Goal: Task Accomplishment & Management: Use online tool/utility

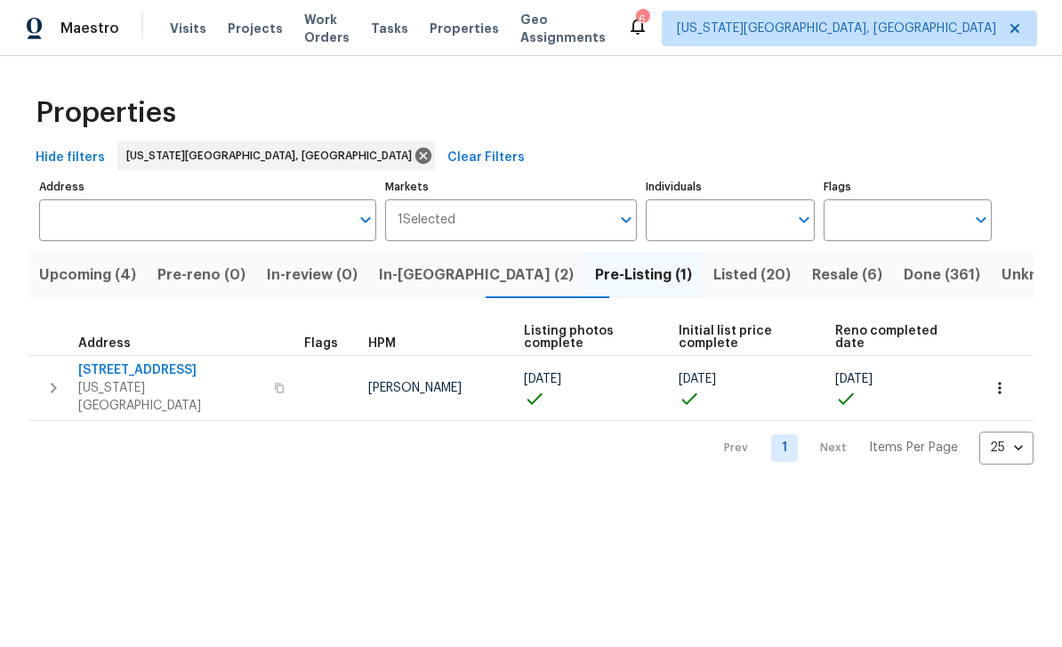
click at [156, 28] on div "Maestro Visits Projects Work Orders Tasks Properties Geo Assignments" at bounding box center [313, 29] width 627 height 36
click at [181, 35] on span "Visits" at bounding box center [188, 29] width 36 height 18
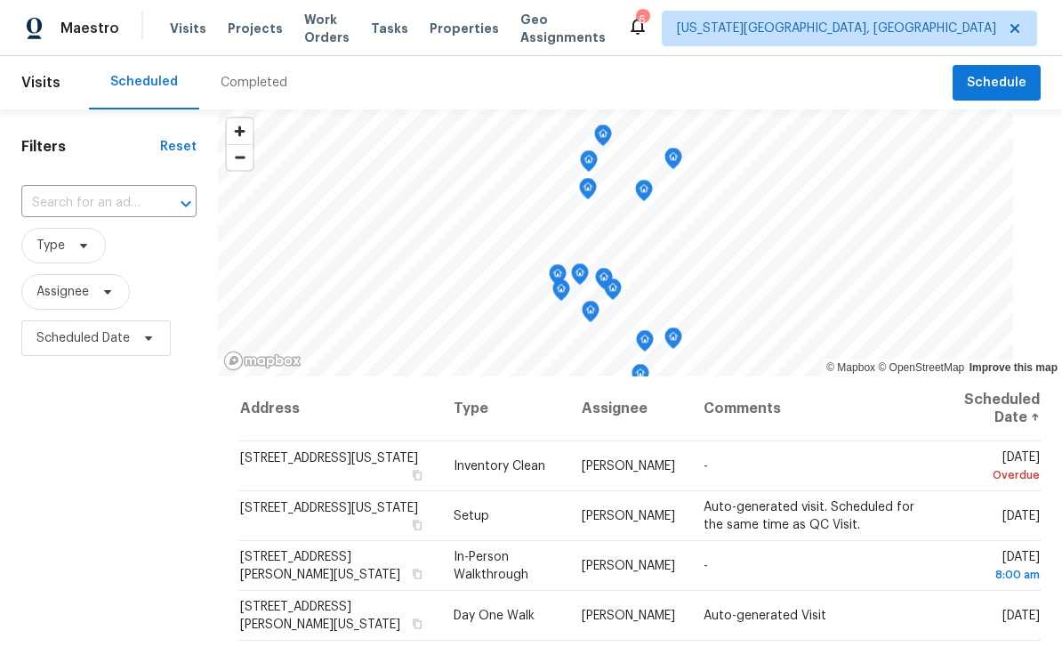
click at [331, 25] on span "Work Orders" at bounding box center [326, 29] width 45 height 36
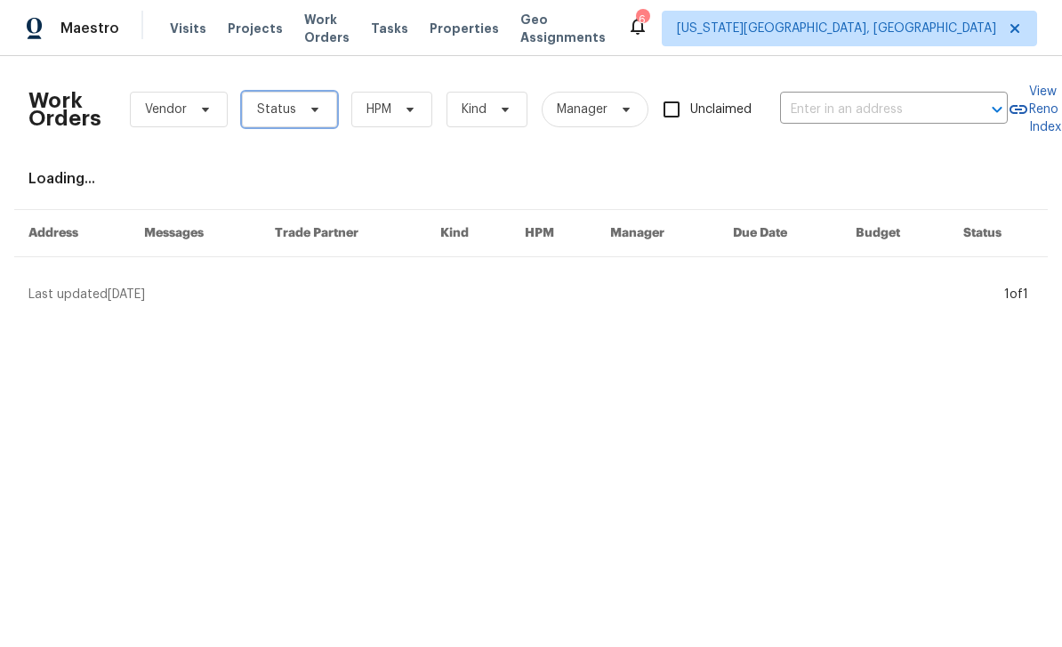
click at [322, 121] on span "Status" at bounding box center [289, 110] width 95 height 36
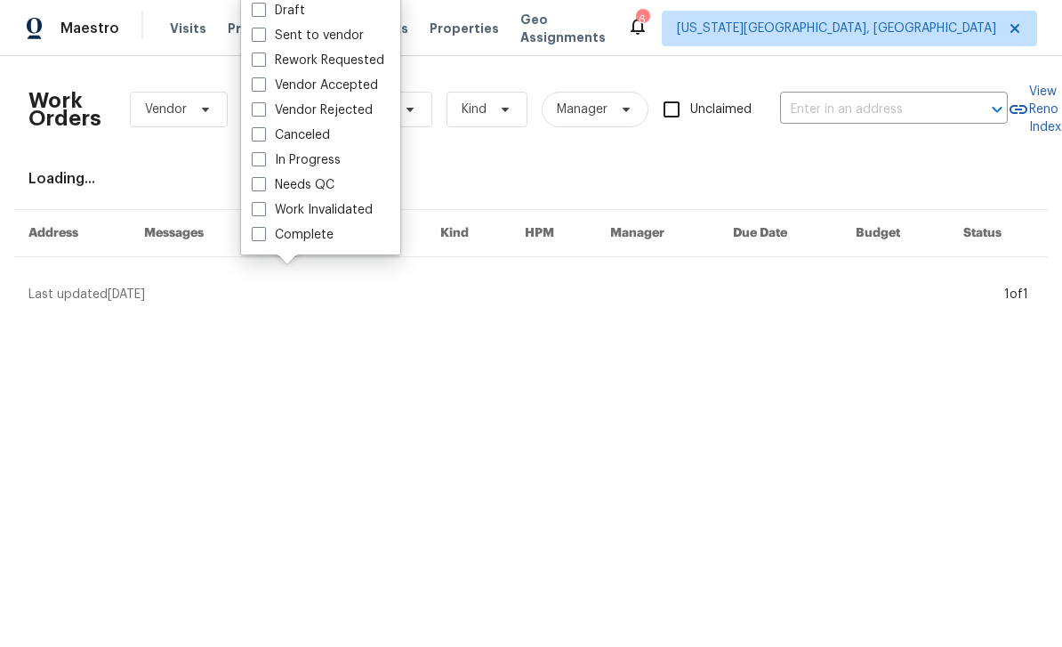
click at [255, 178] on span at bounding box center [259, 184] width 14 height 14
click at [255, 178] on input "Needs QC" at bounding box center [258, 182] width 12 height 12
checkbox input "true"
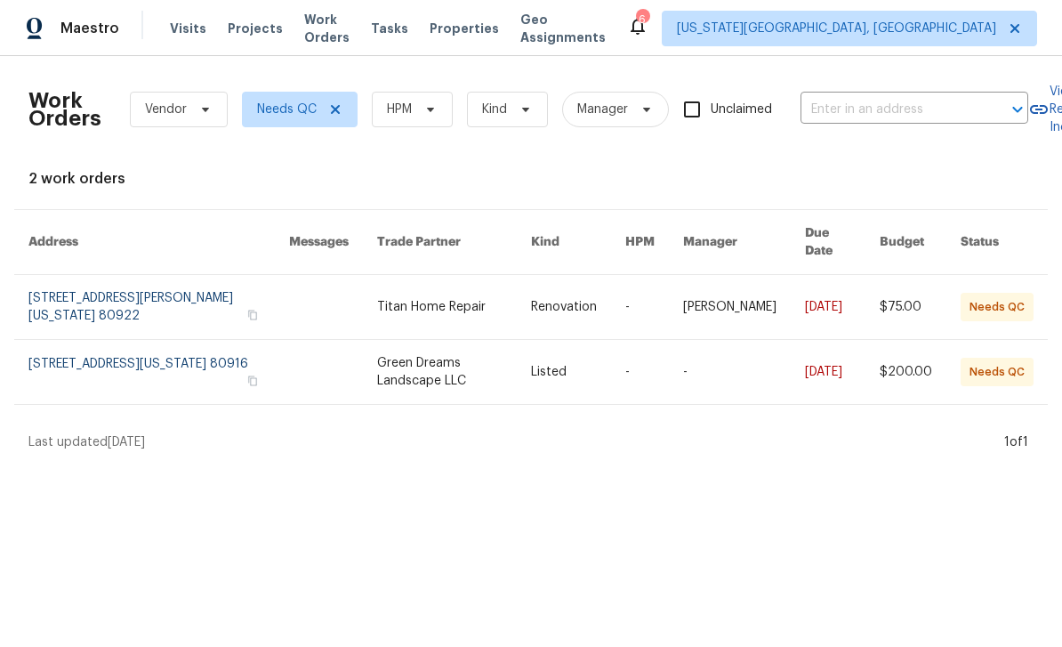
click at [161, 292] on link at bounding box center [158, 307] width 261 height 64
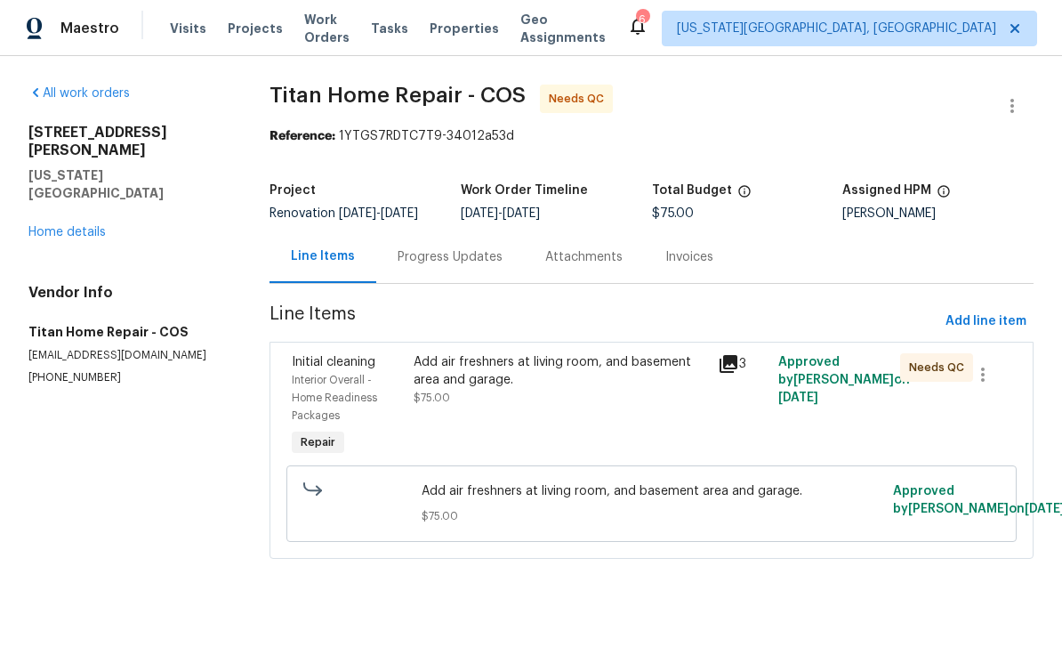
click at [409, 389] on div "Add air freshners at living room, and basement area and garage. $75.00" at bounding box center [560, 406] width 304 height 117
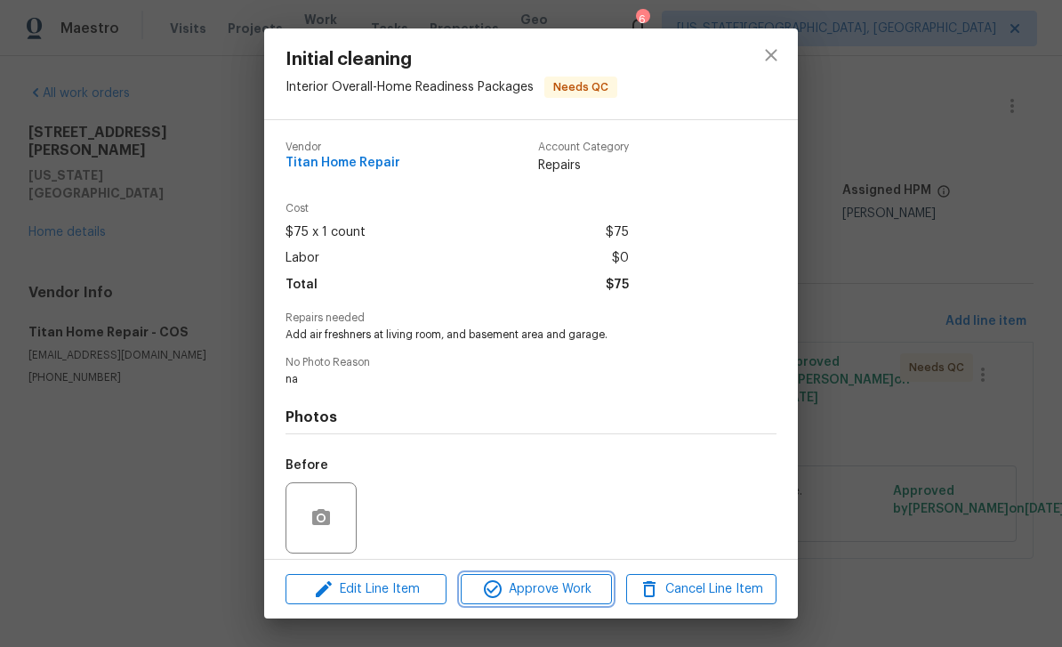
click at [482, 583] on icon "button" at bounding box center [492, 588] width 21 height 21
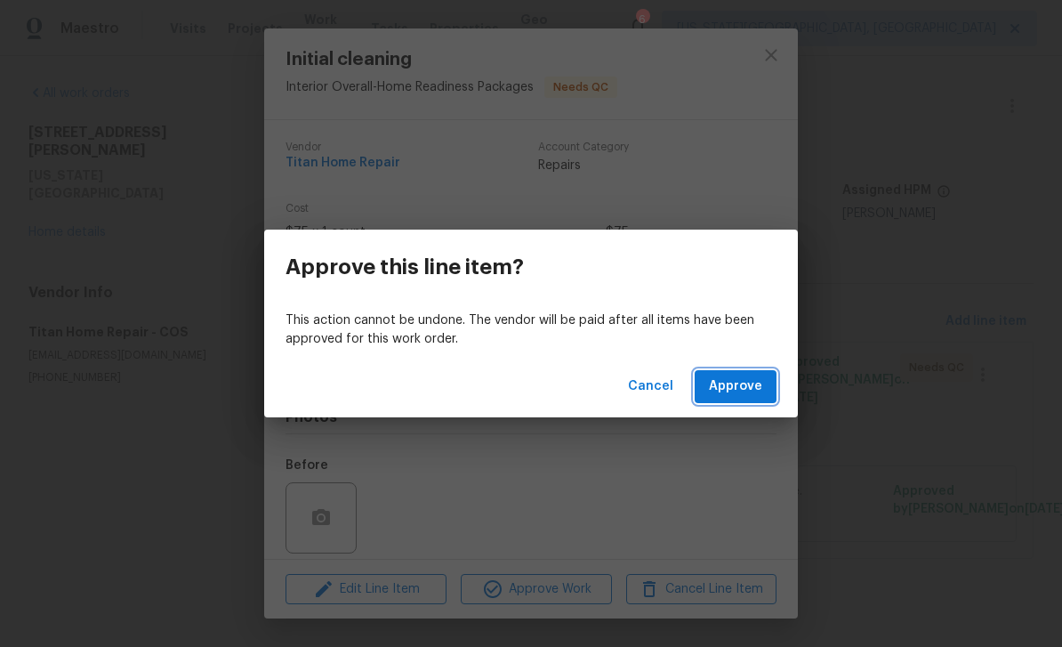
click at [762, 386] on button "Approve" at bounding box center [736, 386] width 82 height 33
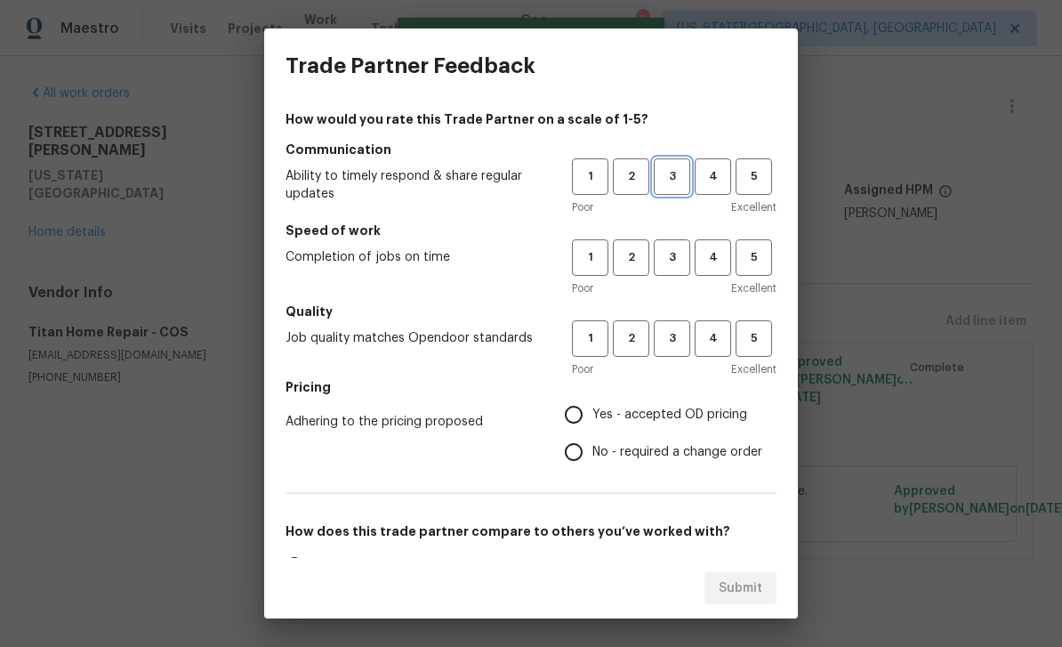
click at [668, 181] on span "3" at bounding box center [671, 176] width 33 height 20
click at [671, 254] on span "3" at bounding box center [671, 257] width 33 height 20
click at [679, 348] on span "3" at bounding box center [671, 338] width 33 height 20
click at [578, 414] on input "Yes - accepted OD pricing" at bounding box center [573, 414] width 37 height 37
radio input "true"
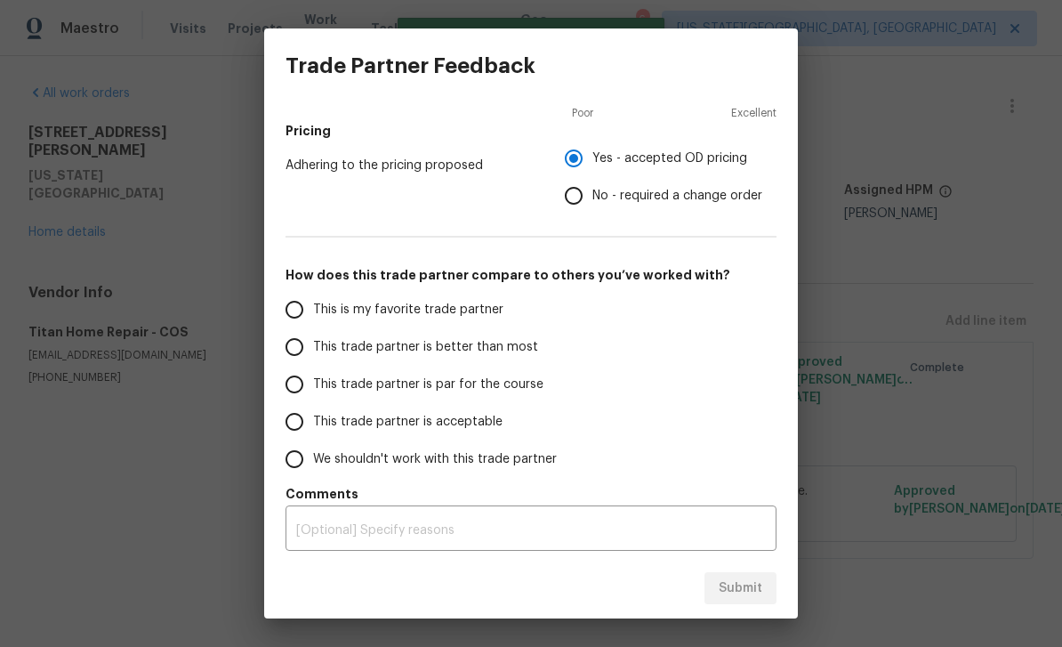
scroll to position [256, 0]
click at [293, 390] on input "This trade partner is par for the course" at bounding box center [294, 384] width 37 height 37
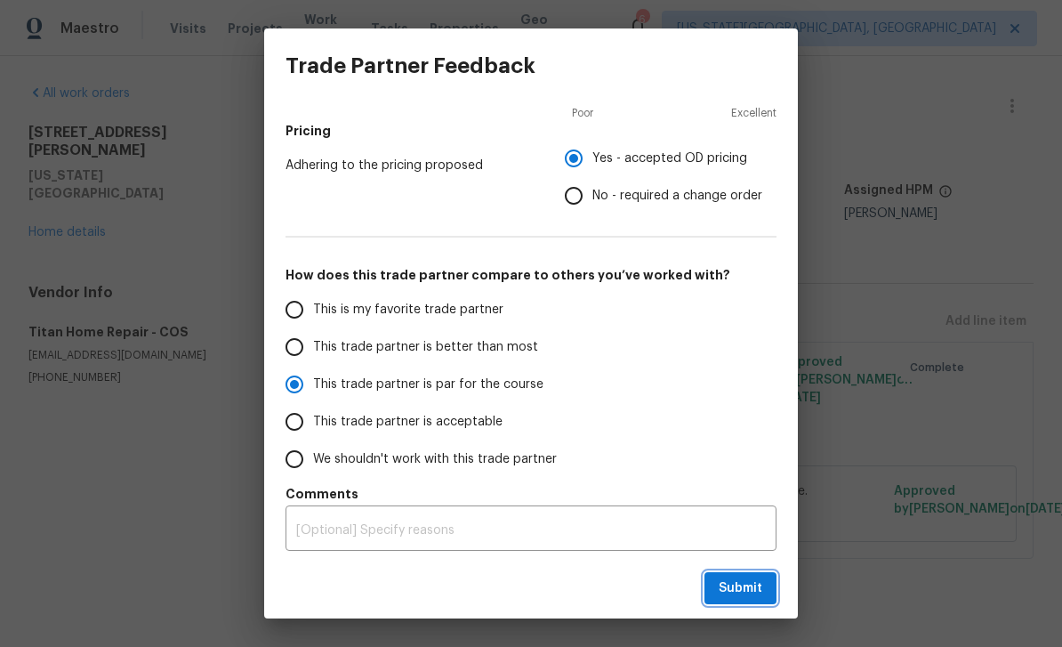
click at [747, 582] on span "Submit" at bounding box center [741, 588] width 44 height 22
radio input "true"
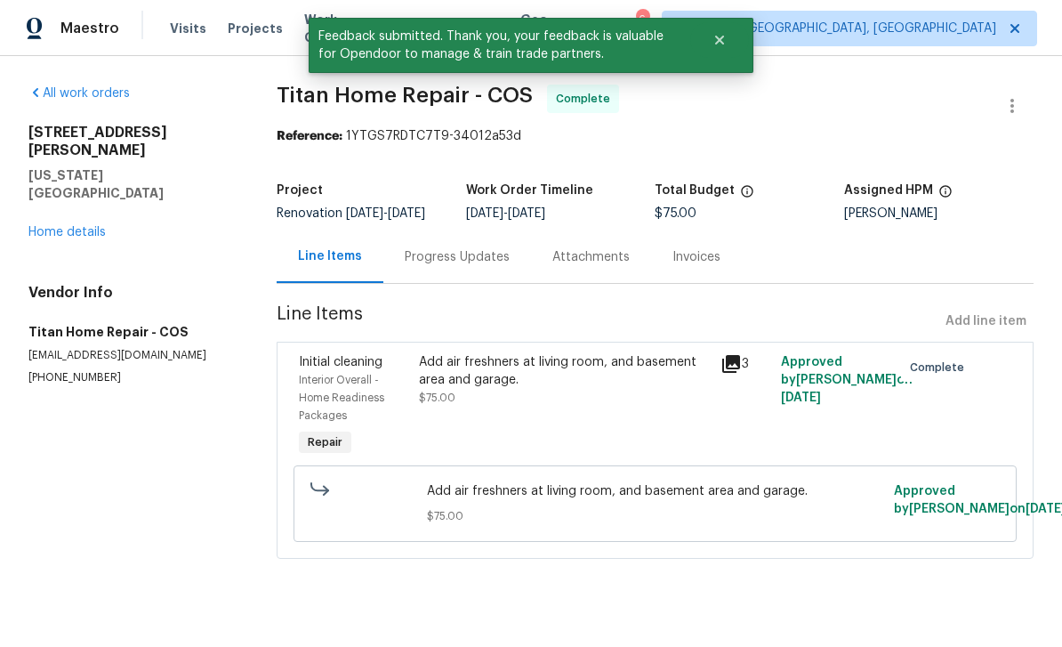
click at [70, 226] on link "Home details" at bounding box center [66, 232] width 77 height 12
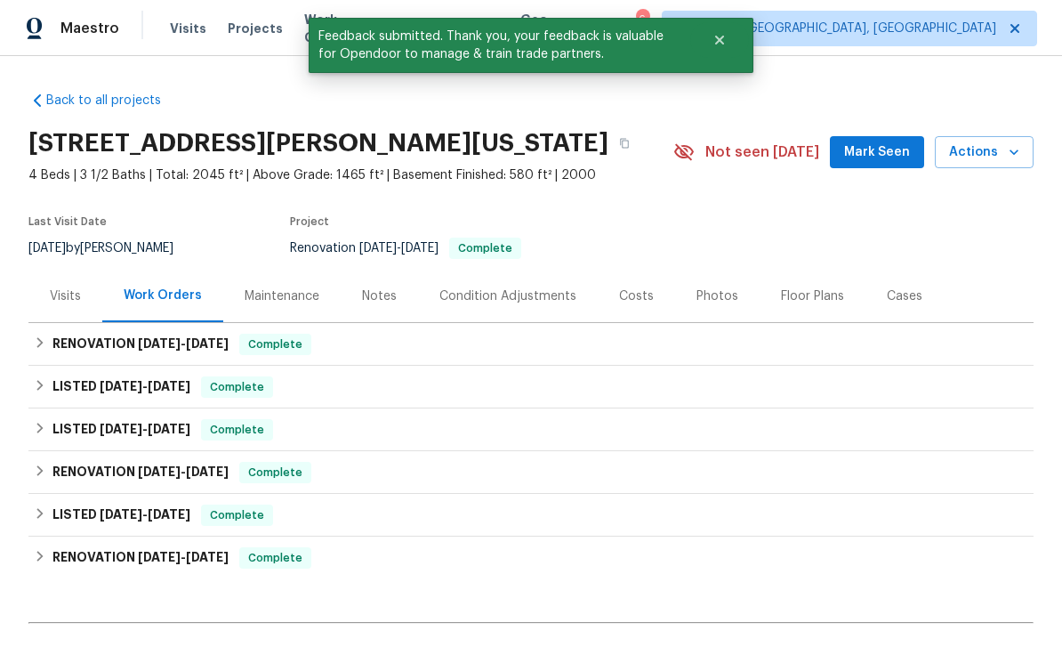
click at [304, 36] on span "Work Orders" at bounding box center [326, 29] width 45 height 36
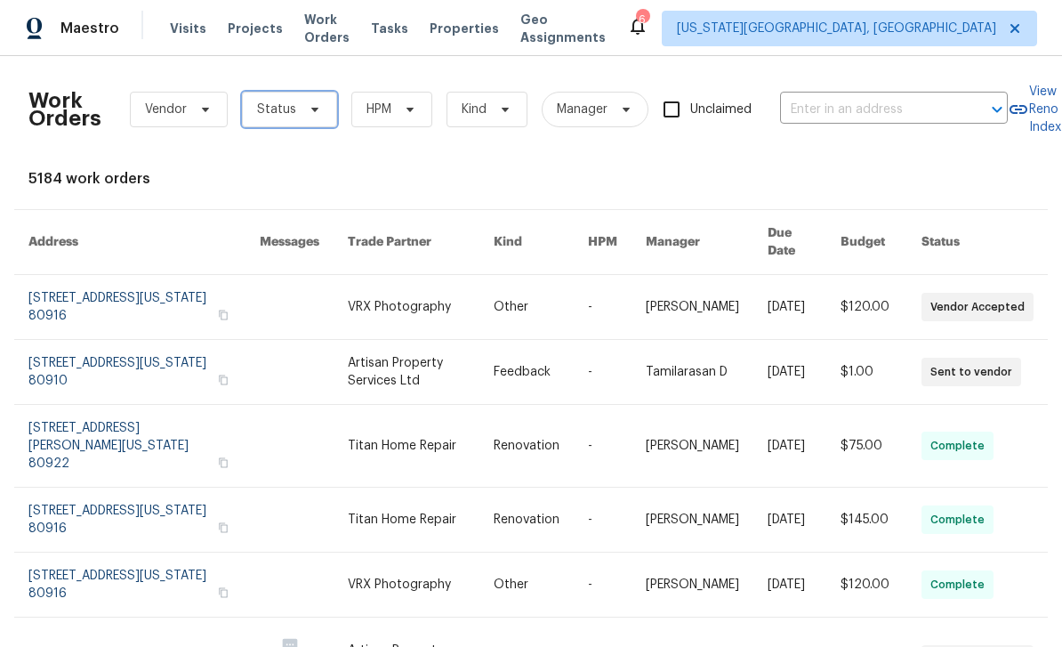
click at [308, 107] on icon at bounding box center [315, 109] width 14 height 14
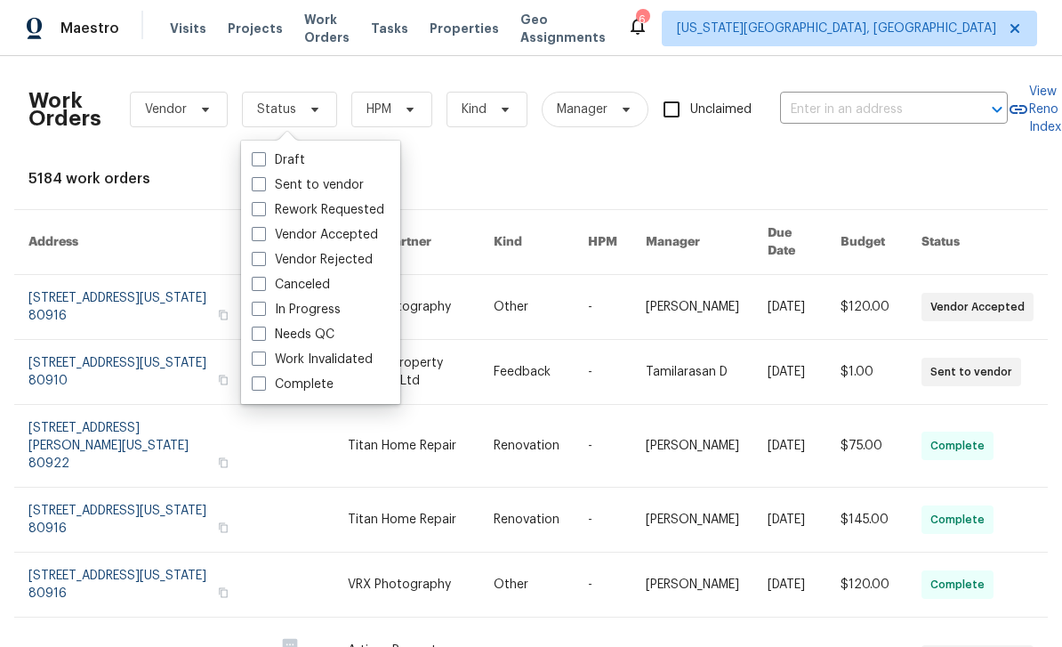
click at [261, 331] on span at bounding box center [259, 333] width 14 height 14
click at [261, 331] on input "Needs QC" at bounding box center [258, 331] width 12 height 12
checkbox input "true"
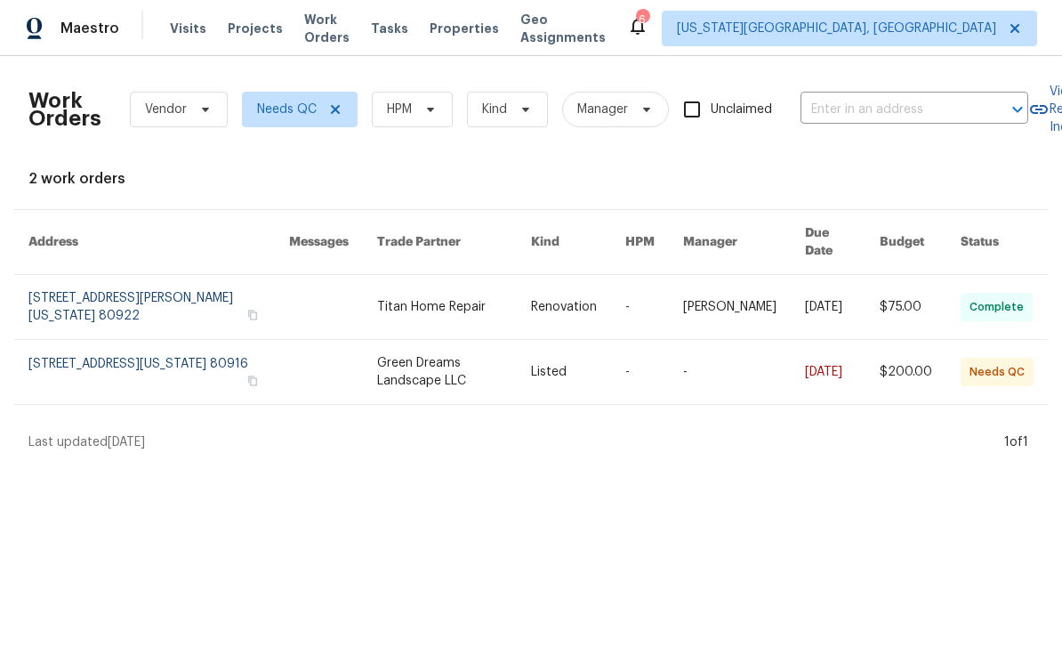
click at [424, 349] on link at bounding box center [454, 372] width 154 height 64
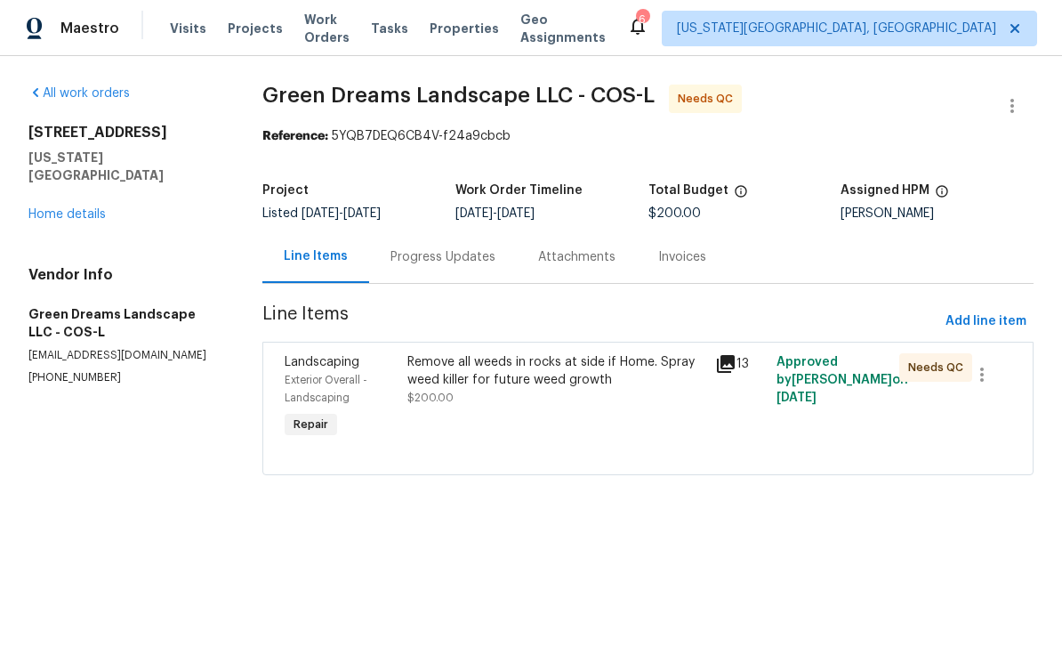
click at [435, 384] on div "Remove all weeds in rocks at side if Home. Spray weed killer for future weed gr…" at bounding box center [555, 371] width 296 height 36
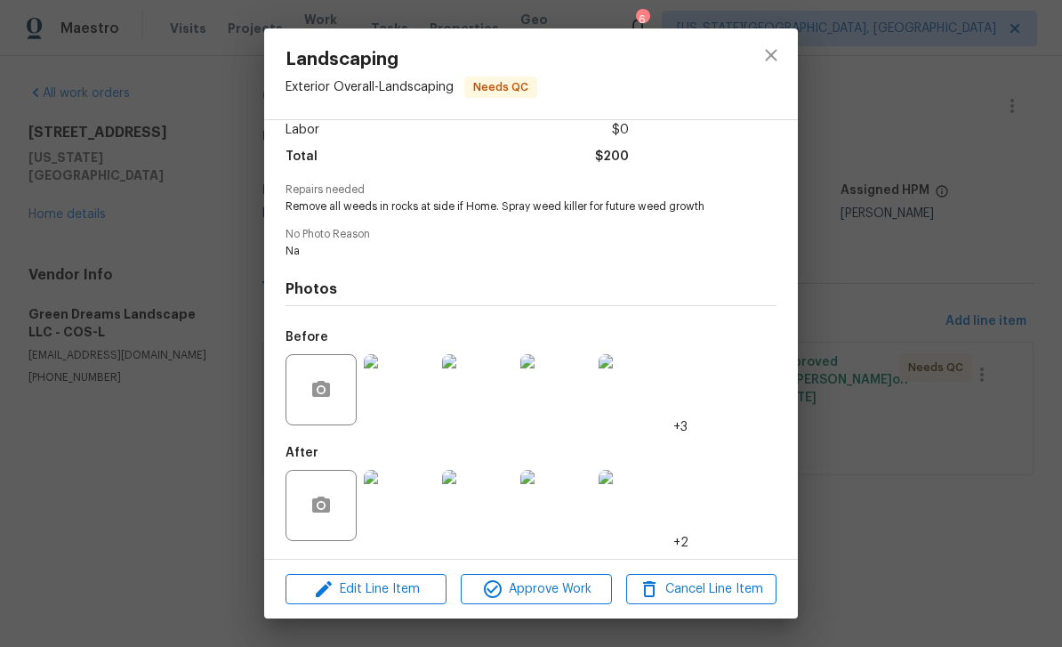
scroll to position [133, 0]
click at [382, 510] on img at bounding box center [399, 505] width 71 height 71
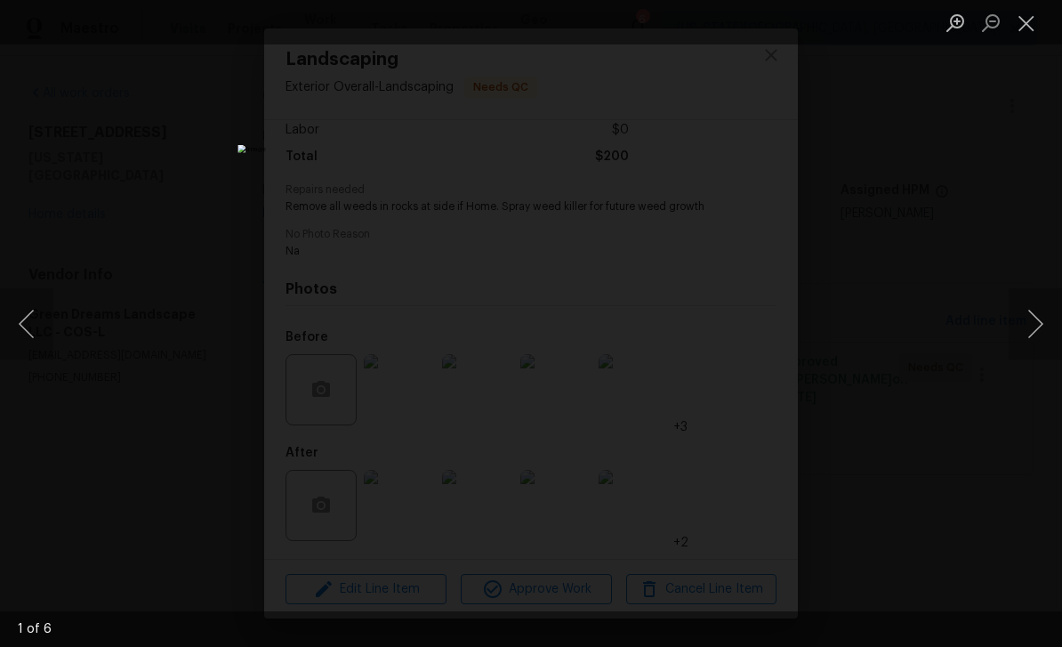
click at [1032, 305] on button "Next image" at bounding box center [1034, 323] width 53 height 71
click at [1031, 296] on button "Next image" at bounding box center [1034, 323] width 53 height 71
click at [1017, 27] on button "Close lightbox" at bounding box center [1026, 22] width 36 height 31
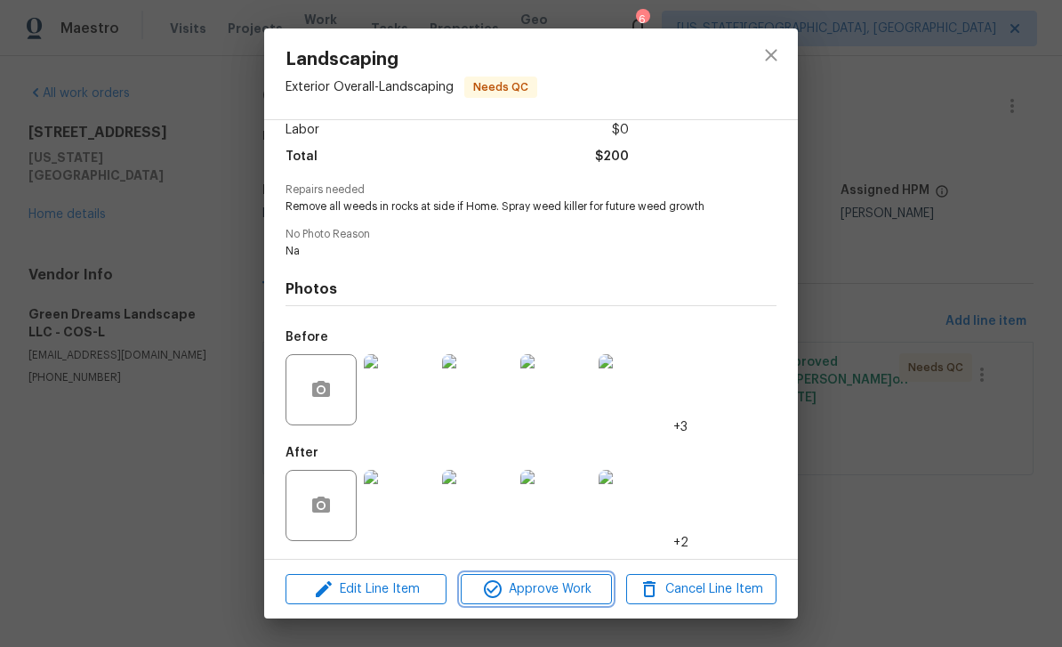
click at [579, 588] on span "Approve Work" at bounding box center [536, 589] width 140 height 22
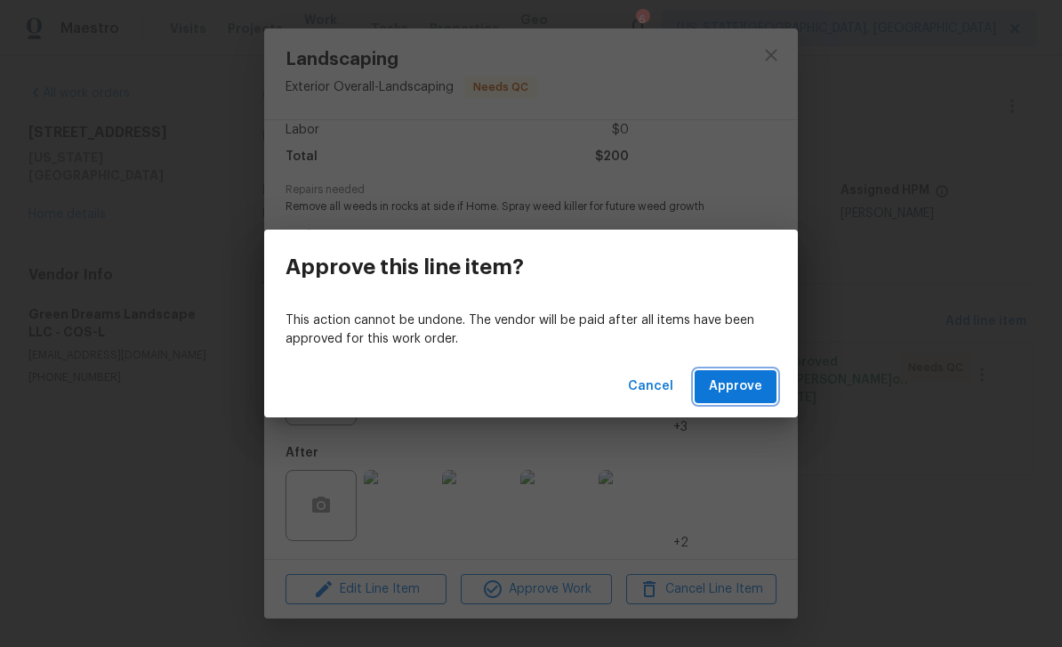
click at [764, 374] on button "Approve" at bounding box center [736, 386] width 82 height 33
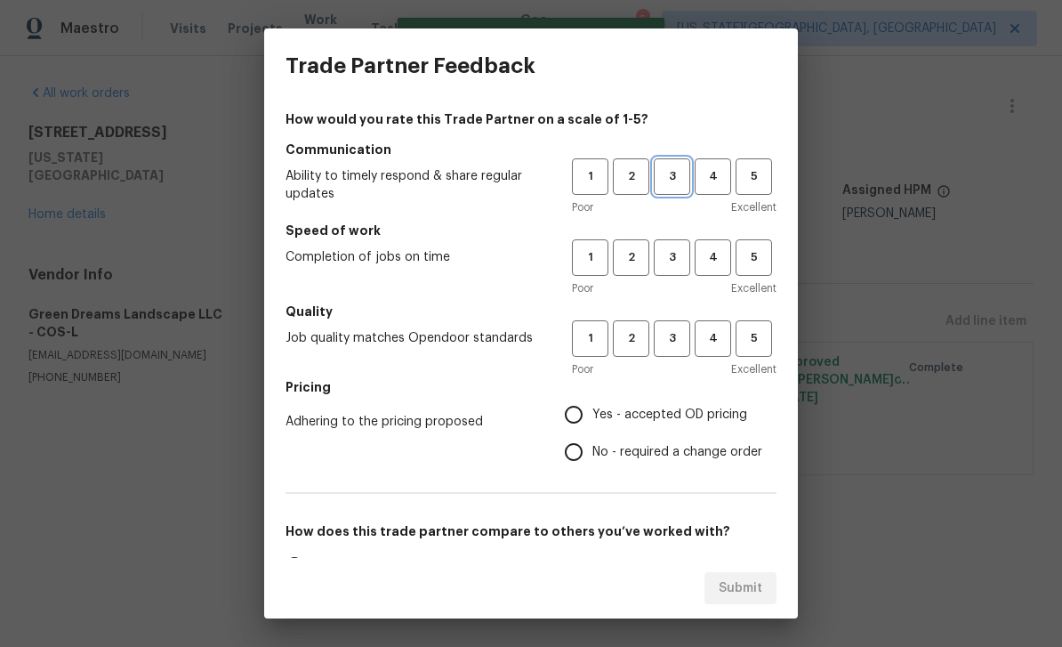
click at [670, 178] on span "3" at bounding box center [671, 176] width 33 height 20
click at [675, 255] on span "3" at bounding box center [671, 257] width 33 height 20
click at [682, 340] on span "3" at bounding box center [671, 338] width 33 height 20
click at [580, 419] on input "Yes - accepted OD pricing" at bounding box center [573, 414] width 37 height 37
radio input "true"
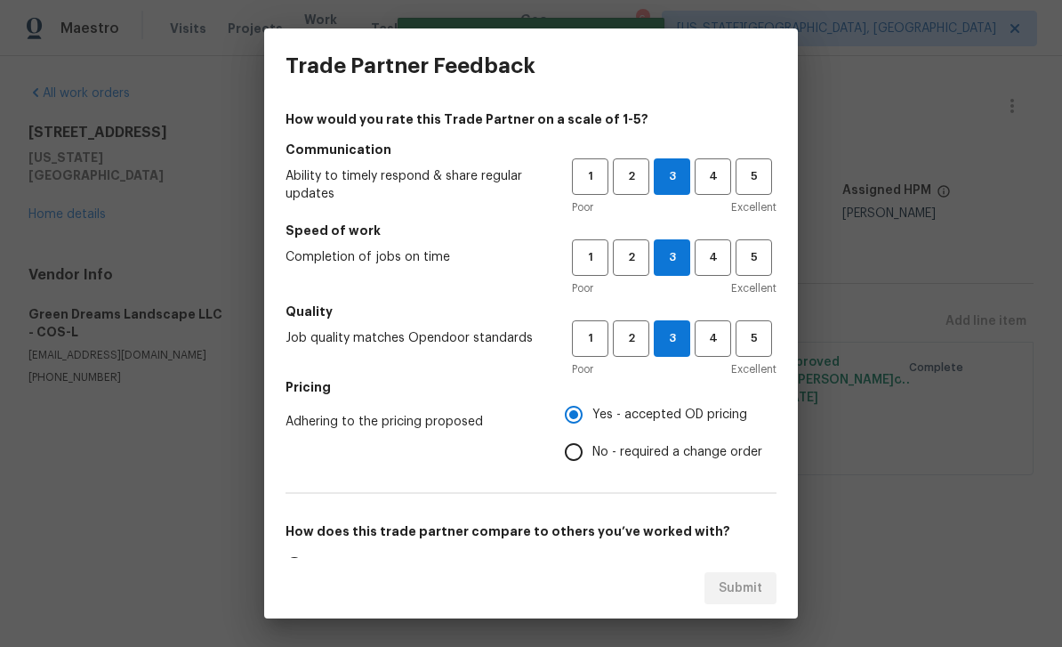
click at [748, 412] on label "Yes - accepted OD pricing" at bounding box center [658, 414] width 207 height 37
click at [592, 412] on input "Yes - accepted OD pricing" at bounding box center [573, 414] width 37 height 37
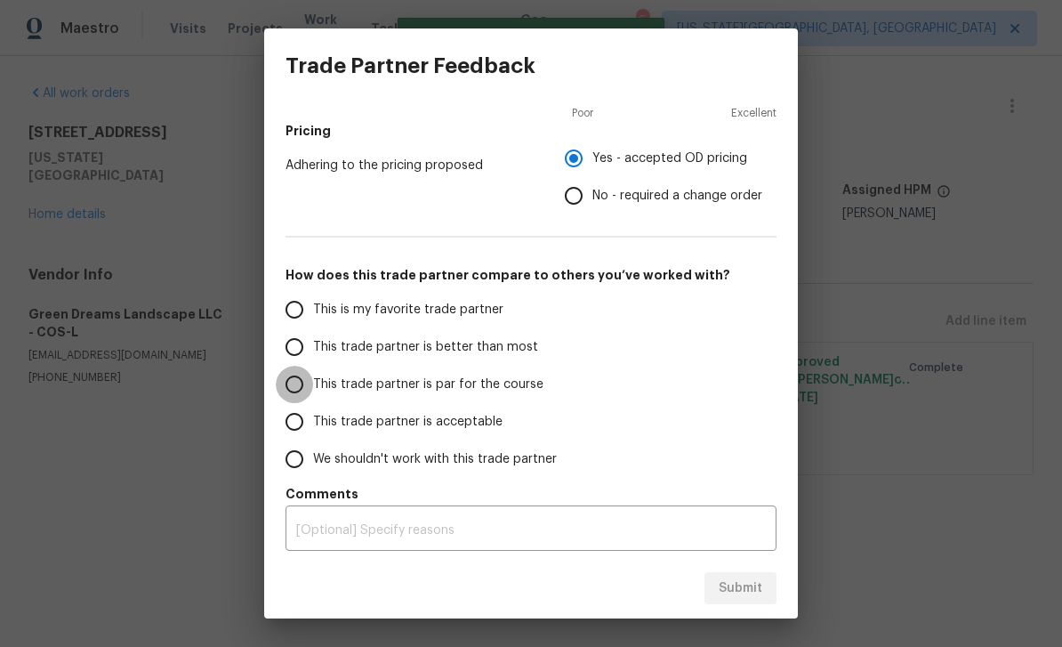
scroll to position [256, 0]
click at [290, 386] on input "This trade partner is par for the course" at bounding box center [294, 384] width 37 height 37
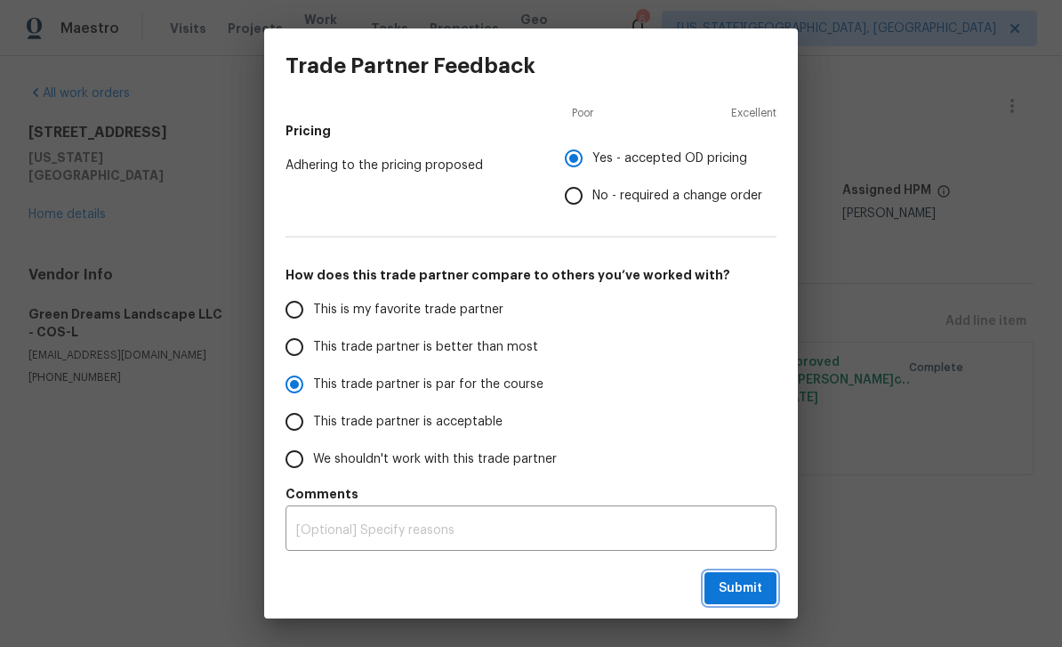
click at [749, 585] on span "Submit" at bounding box center [741, 588] width 44 height 22
radio input "true"
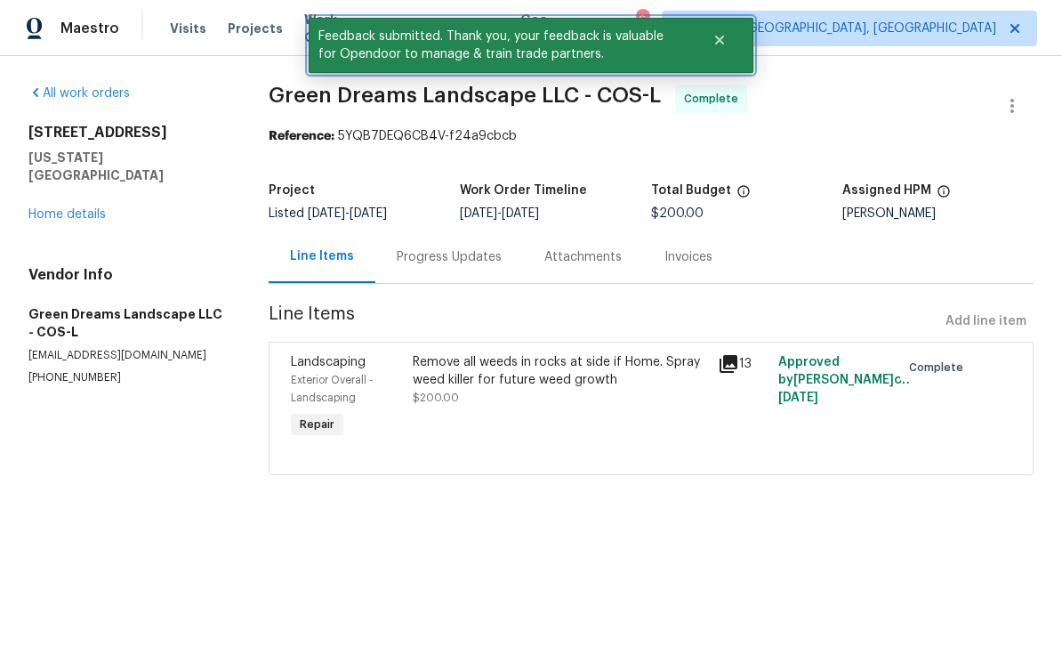
click at [727, 43] on button "Close" at bounding box center [719, 40] width 59 height 36
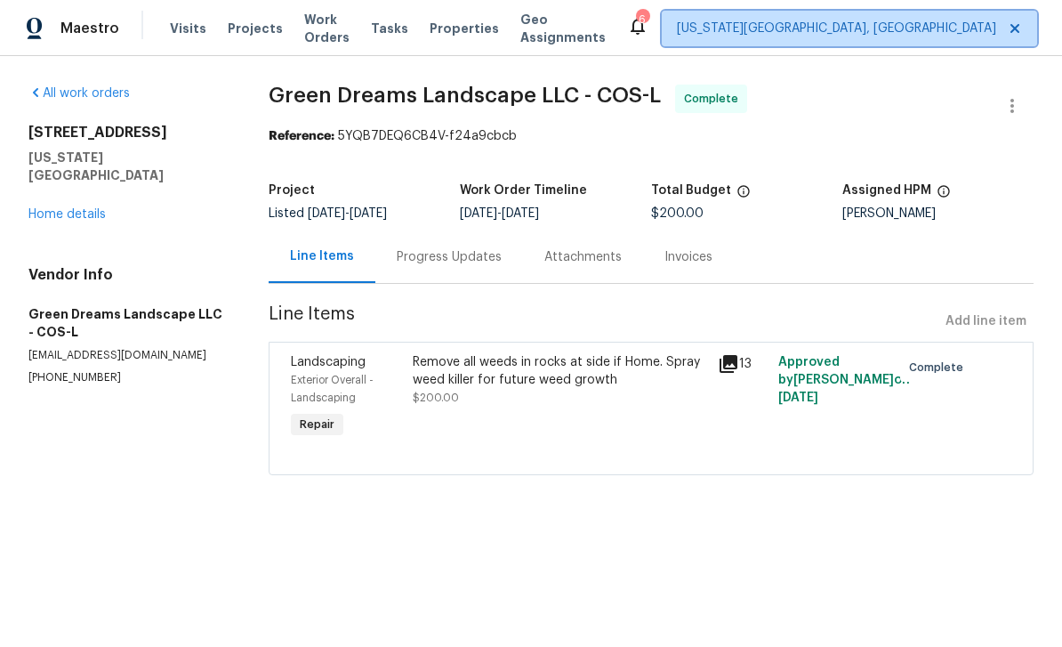
click at [828, 41] on span "[US_STATE][GEOGRAPHIC_DATA], [GEOGRAPHIC_DATA]" at bounding box center [849, 29] width 375 height 36
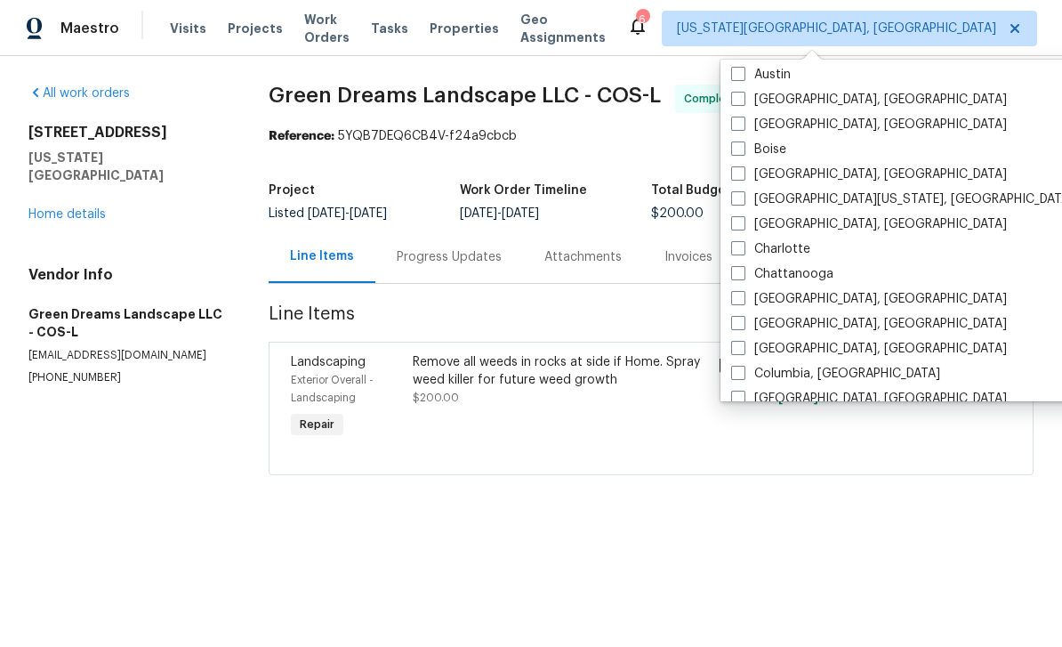
scroll to position [322, 0]
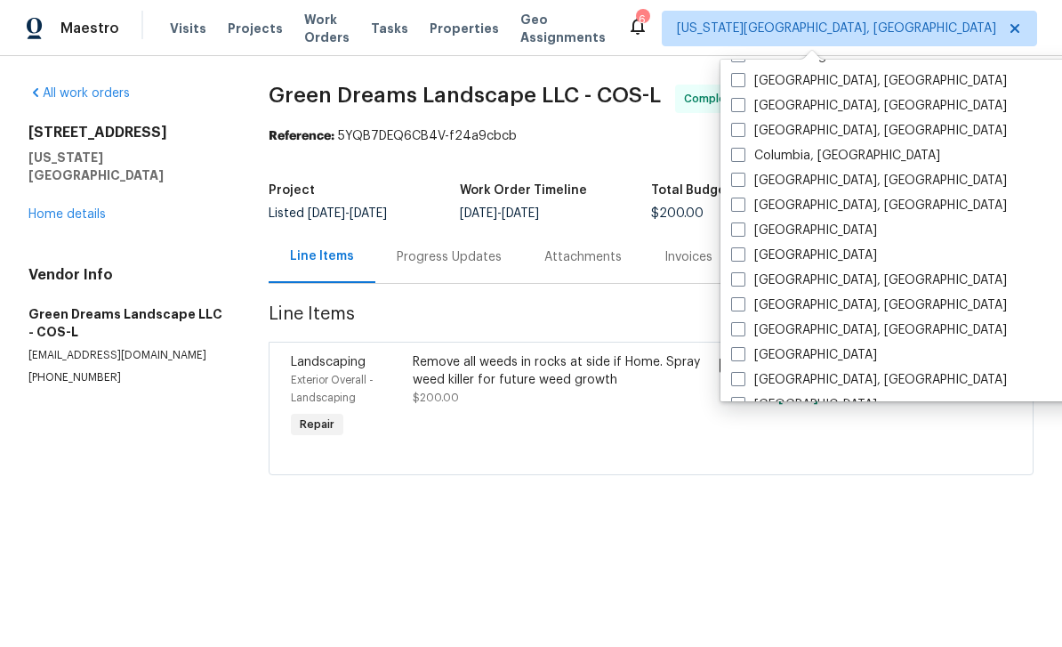
click at [732, 258] on span at bounding box center [738, 254] width 14 height 14
click at [732, 258] on input "[GEOGRAPHIC_DATA]" at bounding box center [737, 252] width 12 height 12
checkbox input "true"
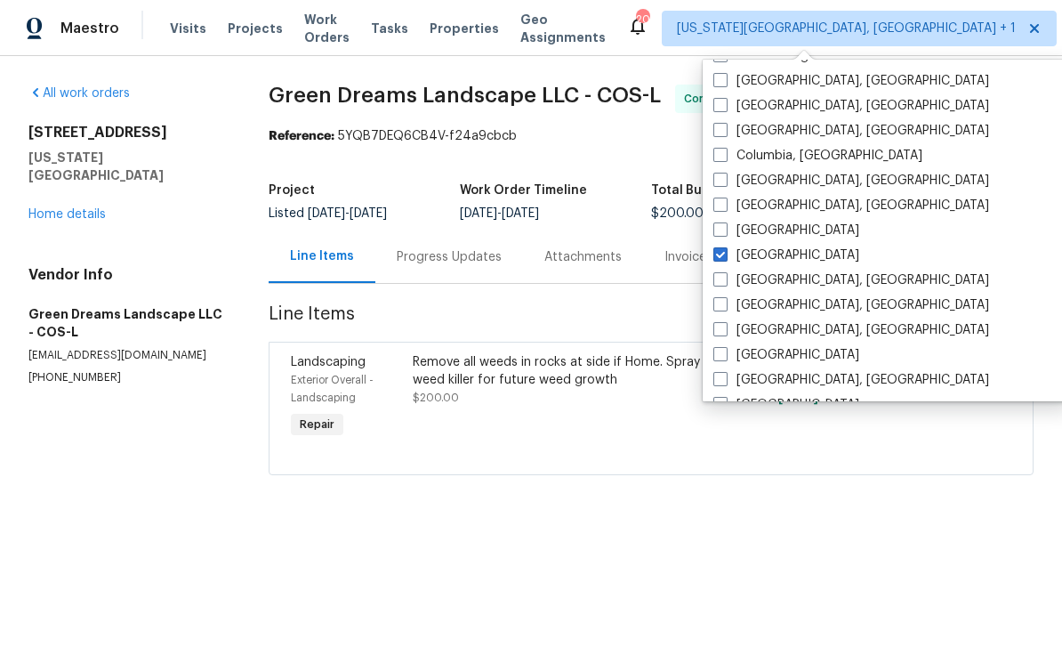
click at [347, 84] on span "Green Dreams Landscape LLC - COS-L" at bounding box center [465, 94] width 392 height 21
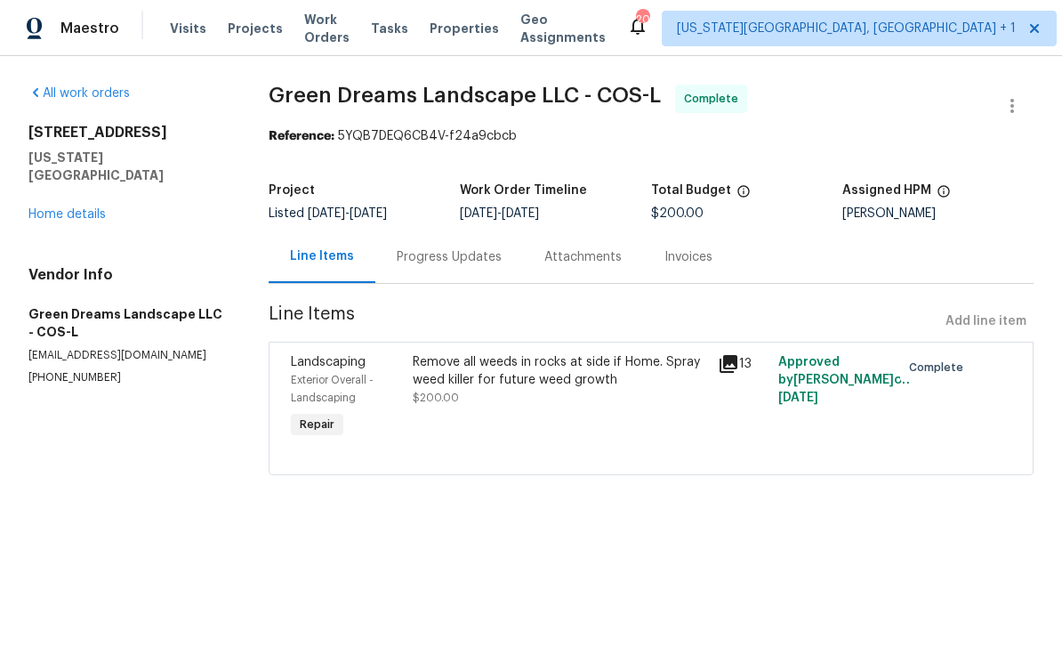
click at [399, 25] on span "Tasks" at bounding box center [389, 28] width 37 height 12
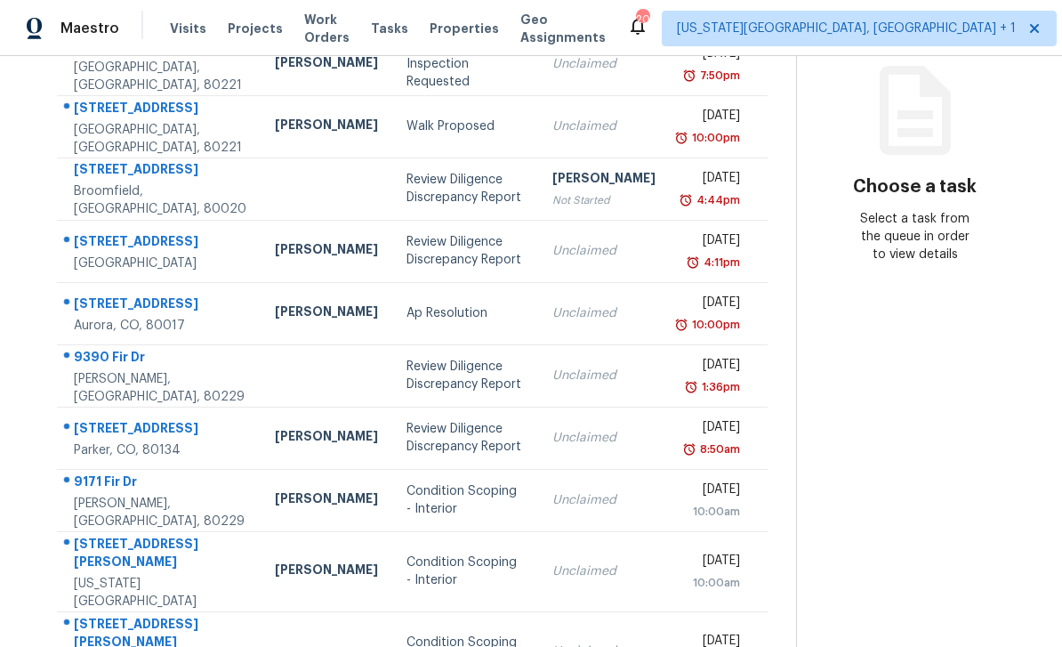
scroll to position [57, 0]
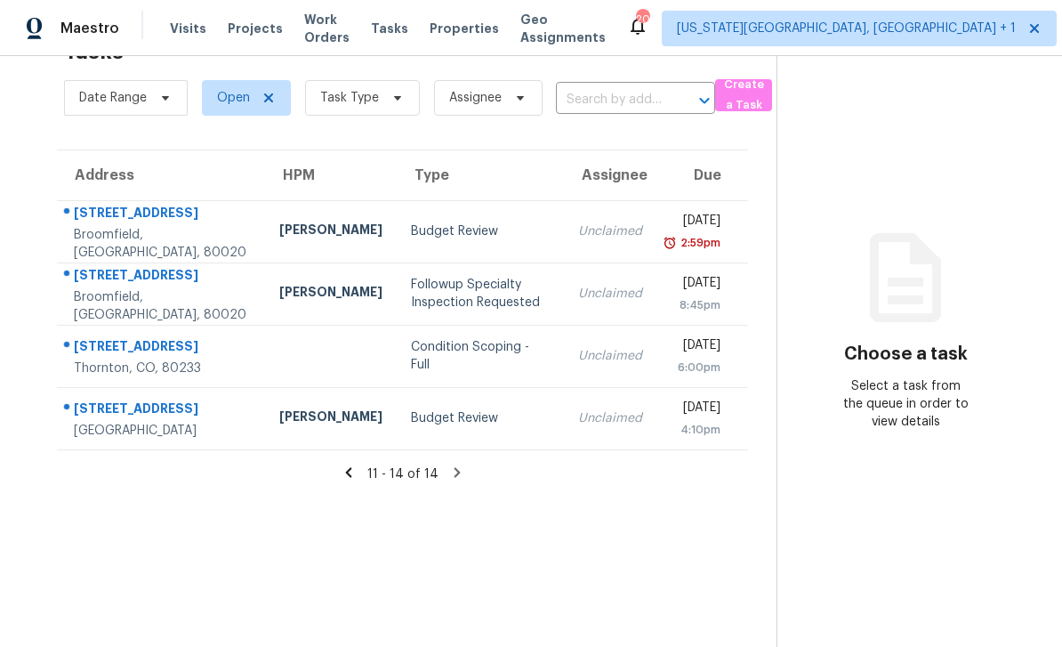
click at [349, 470] on icon at bounding box center [349, 472] width 16 height 16
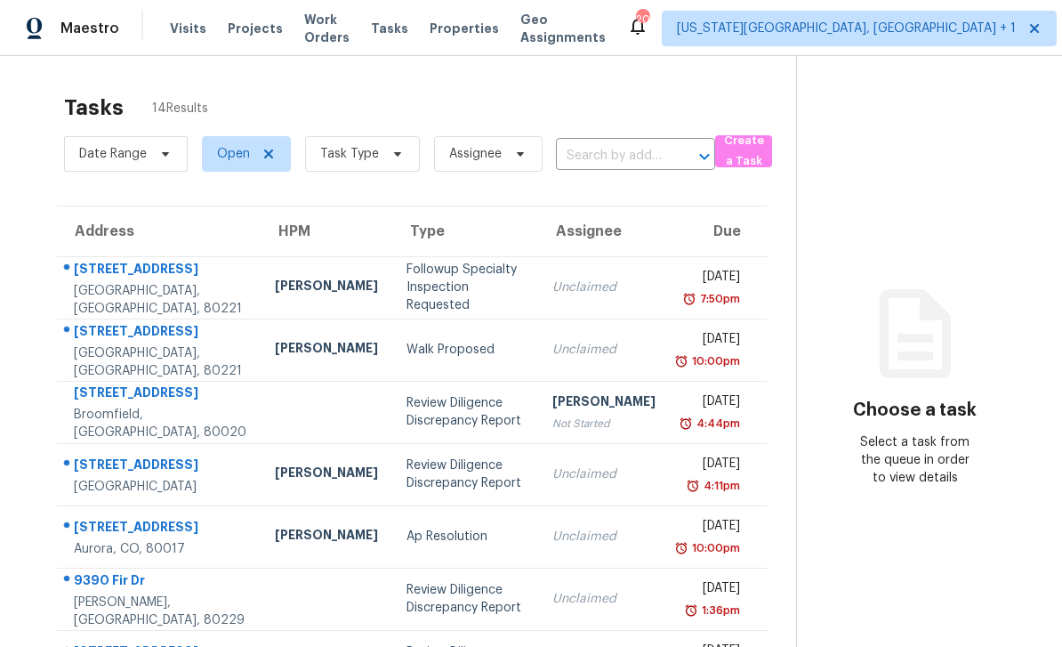
scroll to position [0, 0]
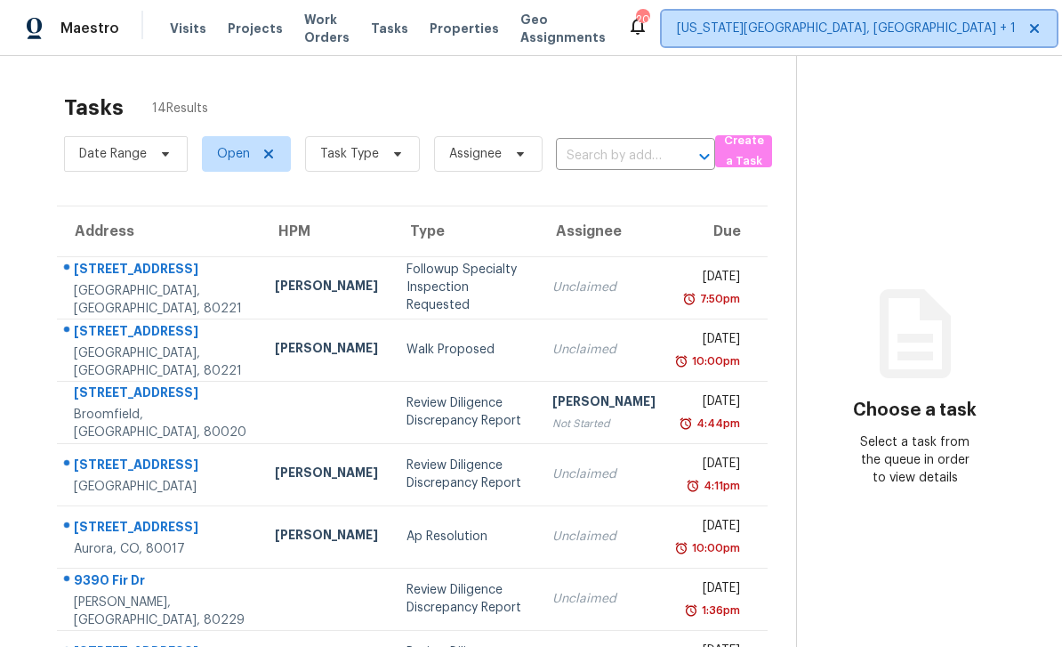
click at [813, 28] on span "[US_STATE][GEOGRAPHIC_DATA], [GEOGRAPHIC_DATA] + 1" at bounding box center [846, 29] width 339 height 18
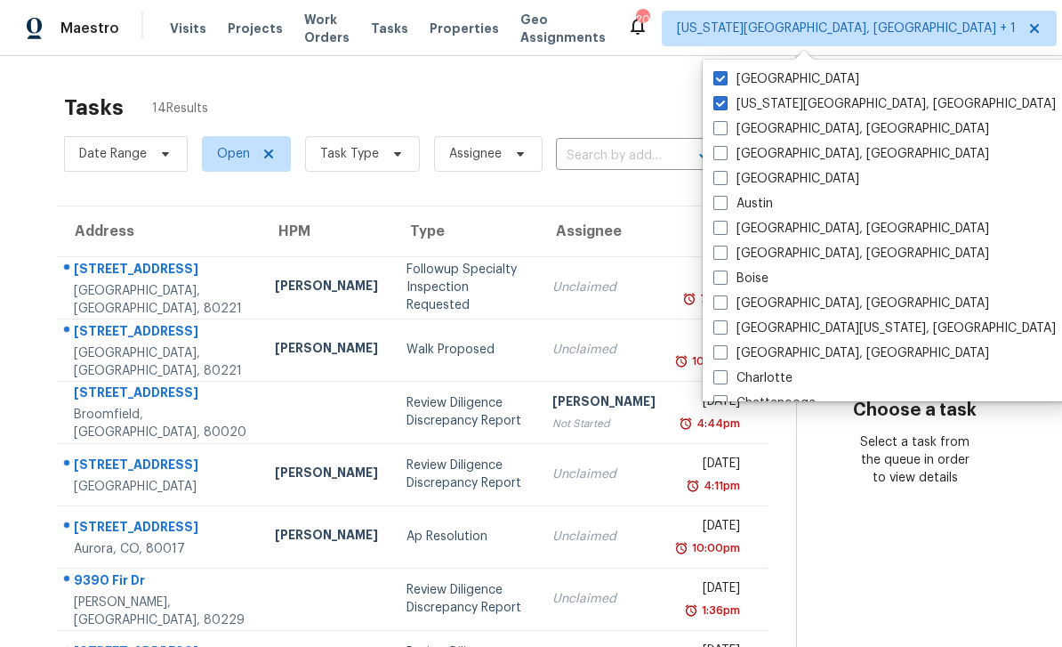
click at [715, 79] on span at bounding box center [720, 78] width 14 height 14
click at [715, 79] on input "[GEOGRAPHIC_DATA]" at bounding box center [719, 76] width 12 height 12
checkbox input "false"
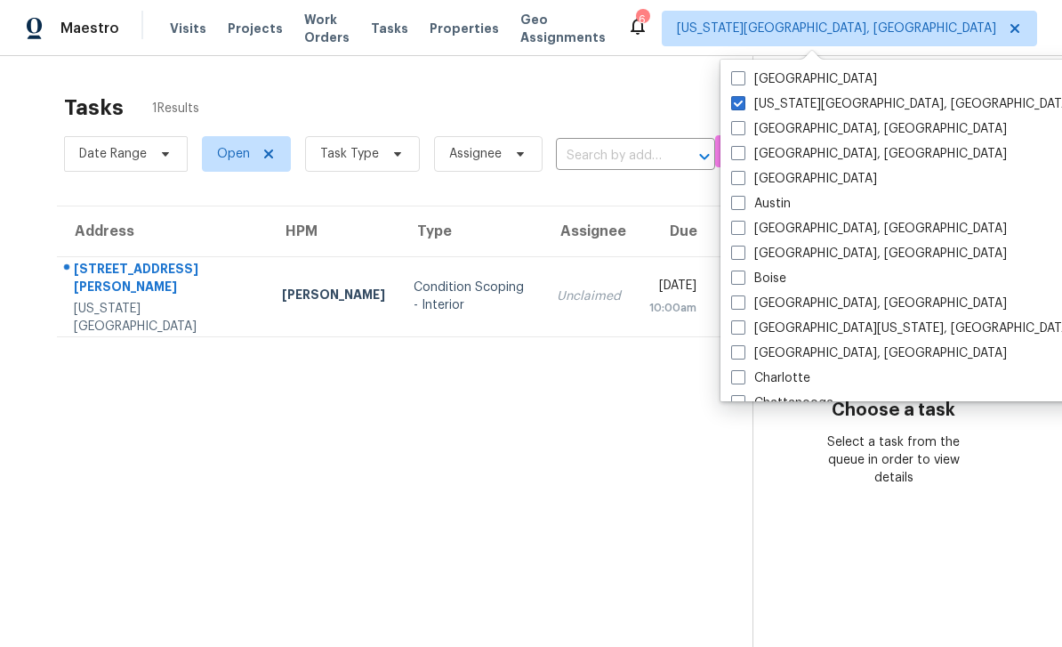
click at [162, 413] on section "Tasks 1 Results Date Range Open Task Type Assignee ​ Create a Task Address HPM …" at bounding box center [390, 393] width 724 height 618
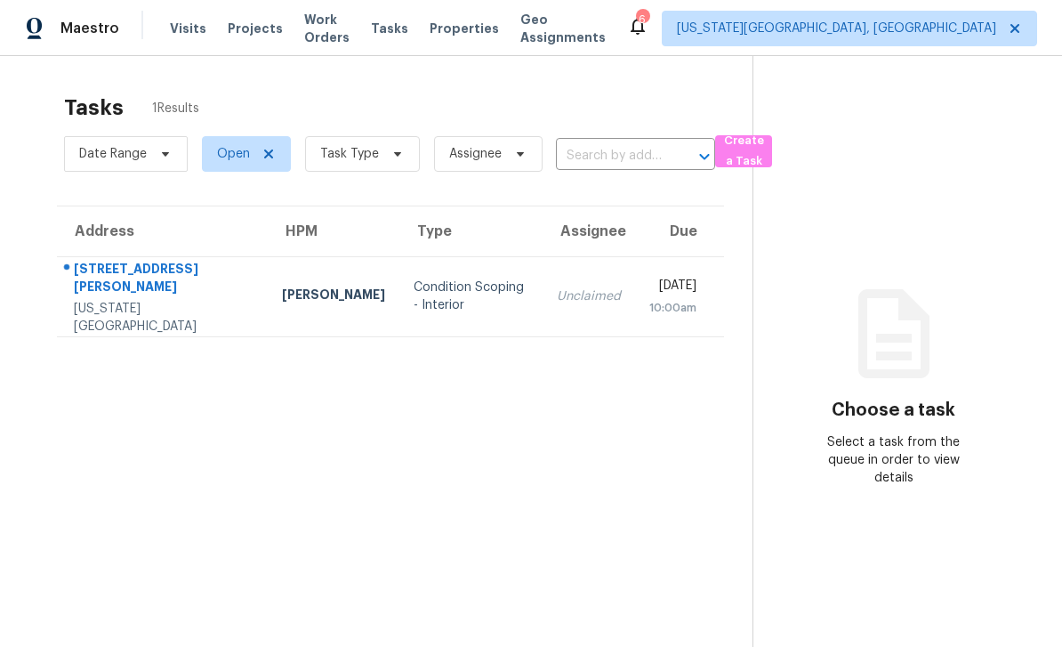
click at [462, 28] on span "Properties" at bounding box center [464, 29] width 69 height 18
